Goal: Task Accomplishment & Management: Use online tool/utility

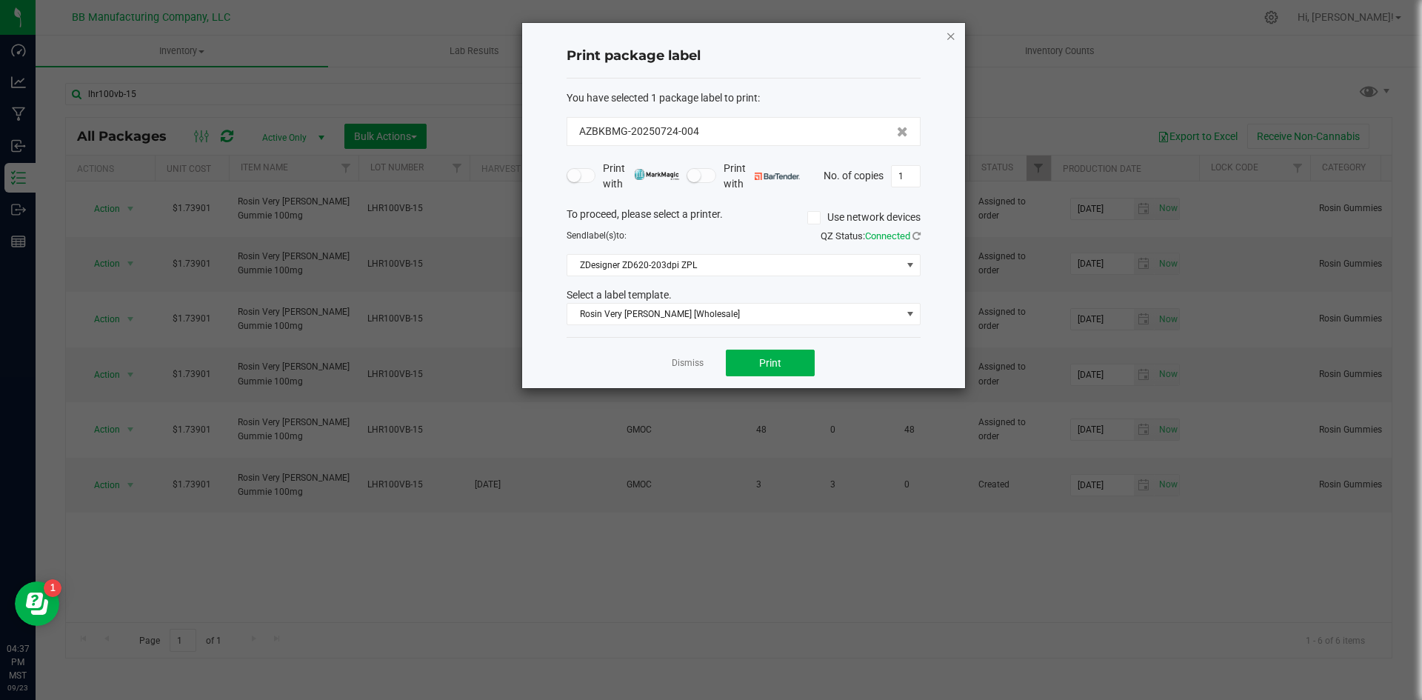
click at [947, 34] on icon "button" at bounding box center [951, 36] width 10 height 18
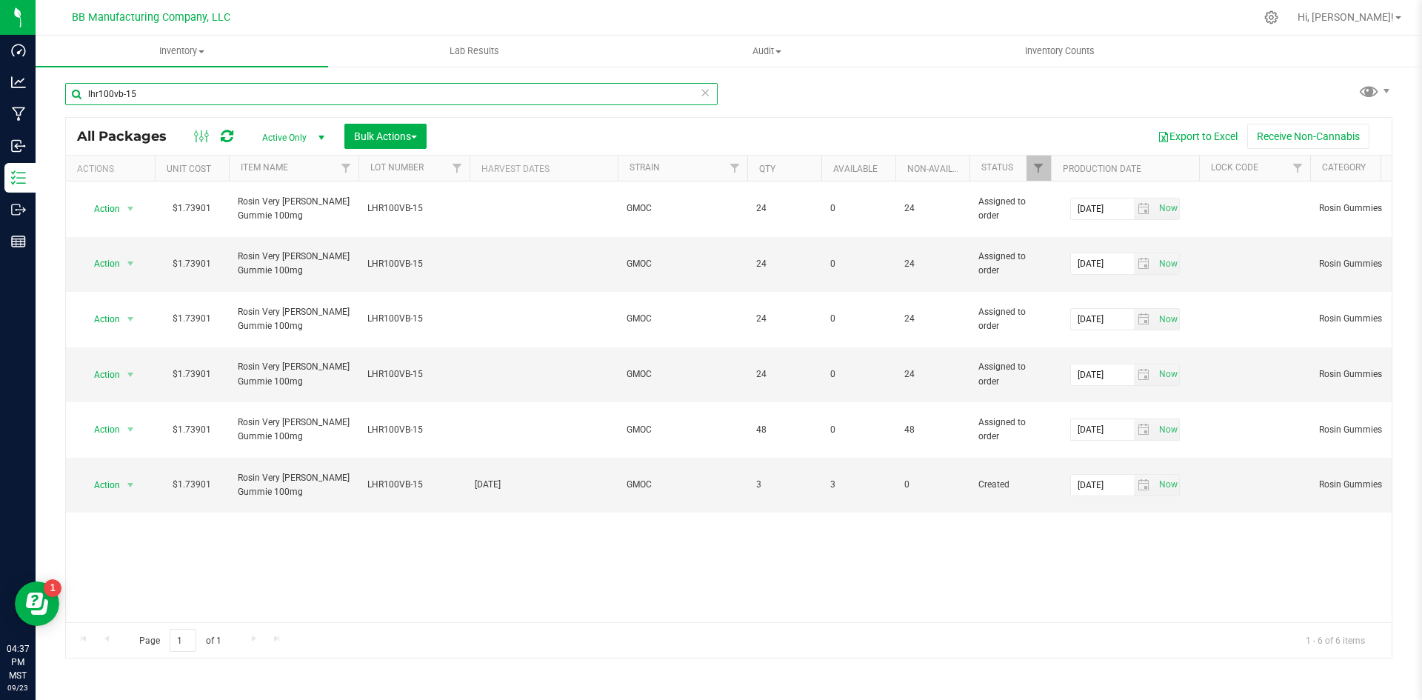
click at [161, 87] on input "lhr100vb-15" at bounding box center [391, 94] width 653 height 22
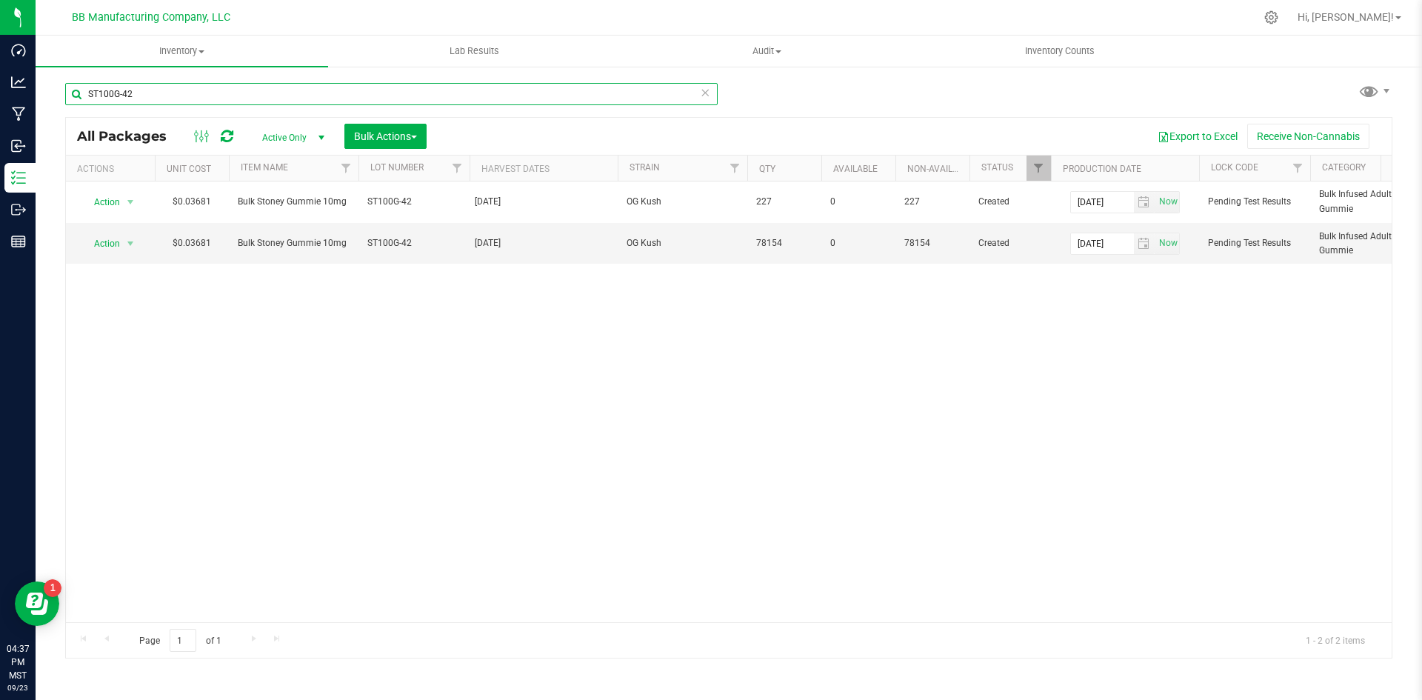
type input "ST100G-42"
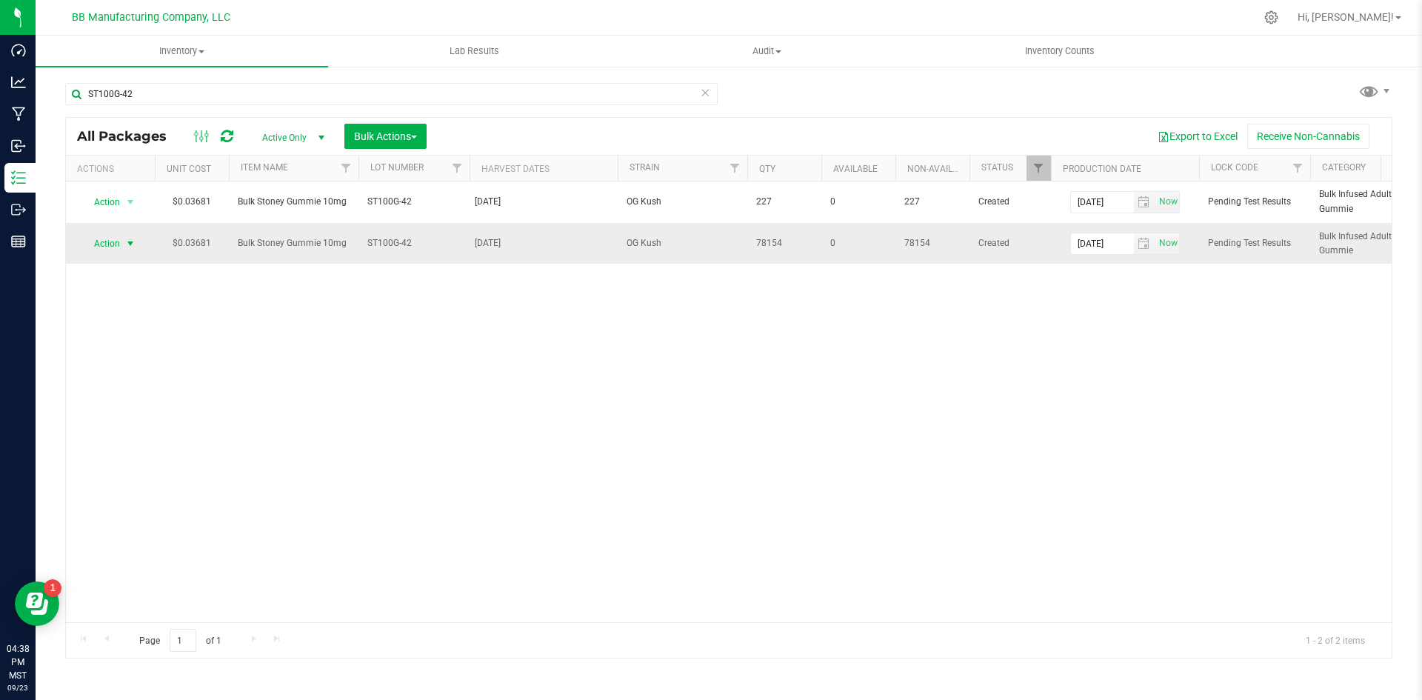
click at [127, 247] on span "select" at bounding box center [130, 244] width 12 height 12
click at [150, 369] on li "Print package label" at bounding box center [127, 387] width 93 height 41
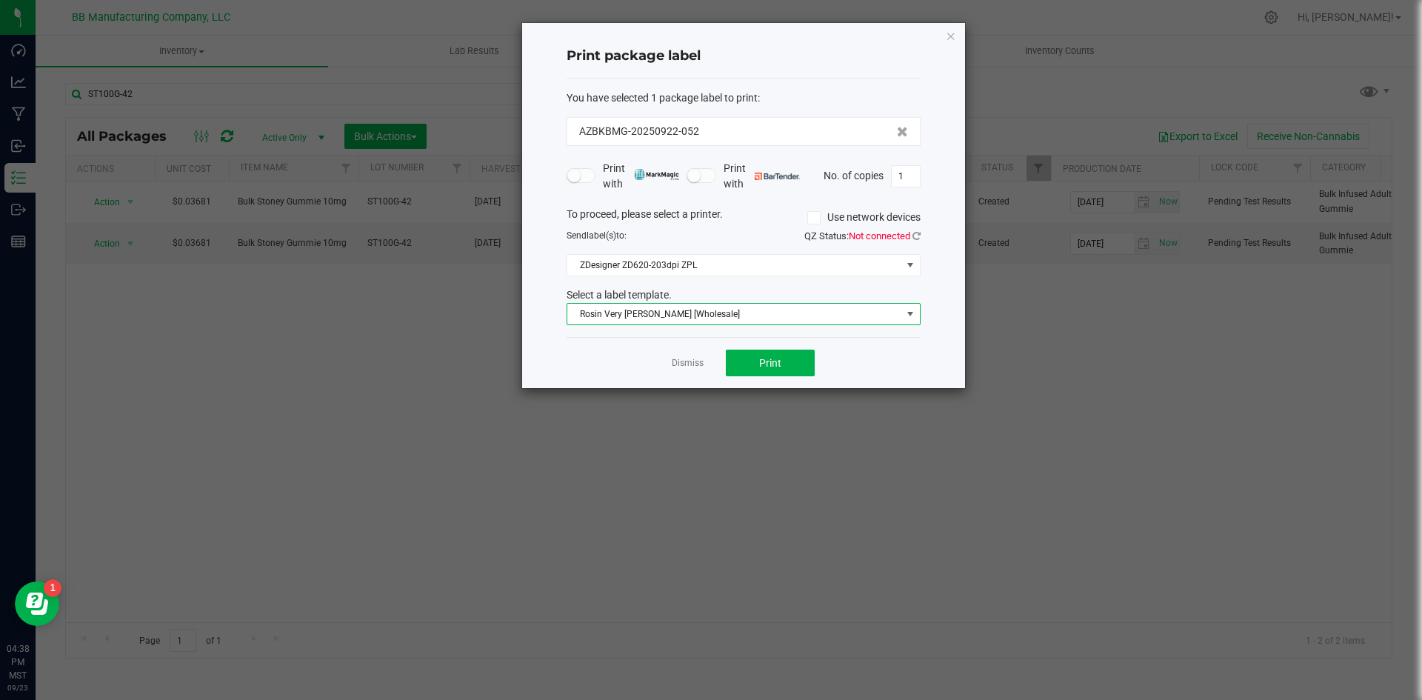
click at [791, 323] on span "Rosin Very [PERSON_NAME] [Wholesale]" at bounding box center [734, 314] width 334 height 21
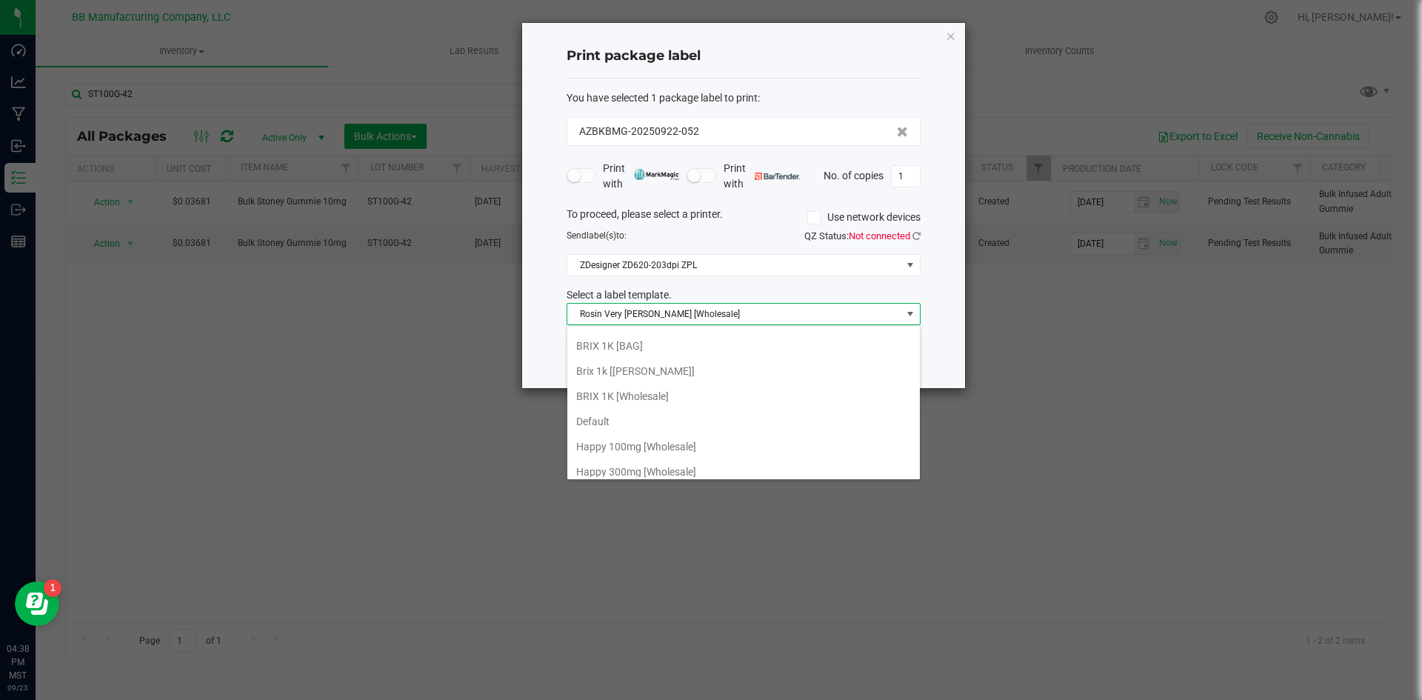
scroll to position [148, 0]
click at [696, 473] on li "Internal Inventory Tracking Label" at bounding box center [743, 470] width 353 height 25
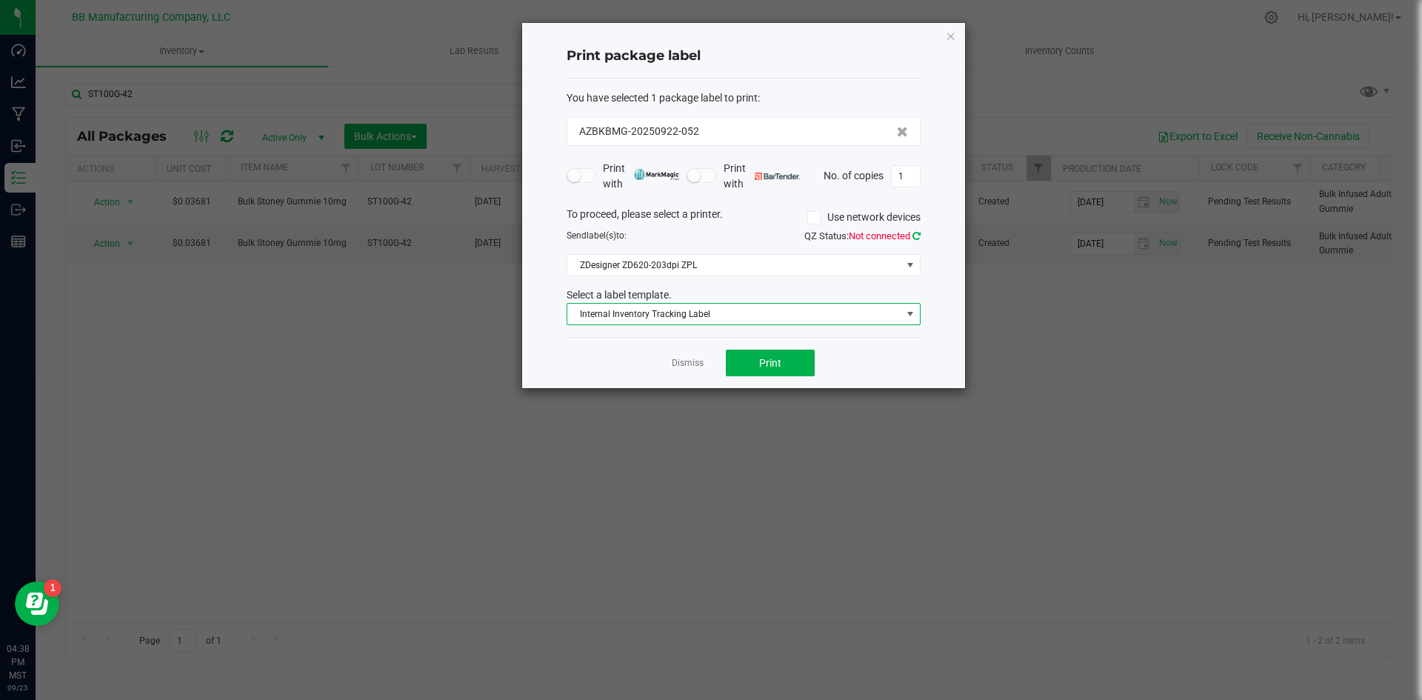
click at [918, 235] on icon at bounding box center [917, 236] width 8 height 10
click at [772, 364] on span "Print" at bounding box center [770, 363] width 22 height 12
click at [901, 176] on input "1" at bounding box center [906, 176] width 28 height 21
type input "33"
click at [781, 367] on button "Print" at bounding box center [770, 363] width 89 height 27
